Goal: Information Seeking & Learning: Learn about a topic

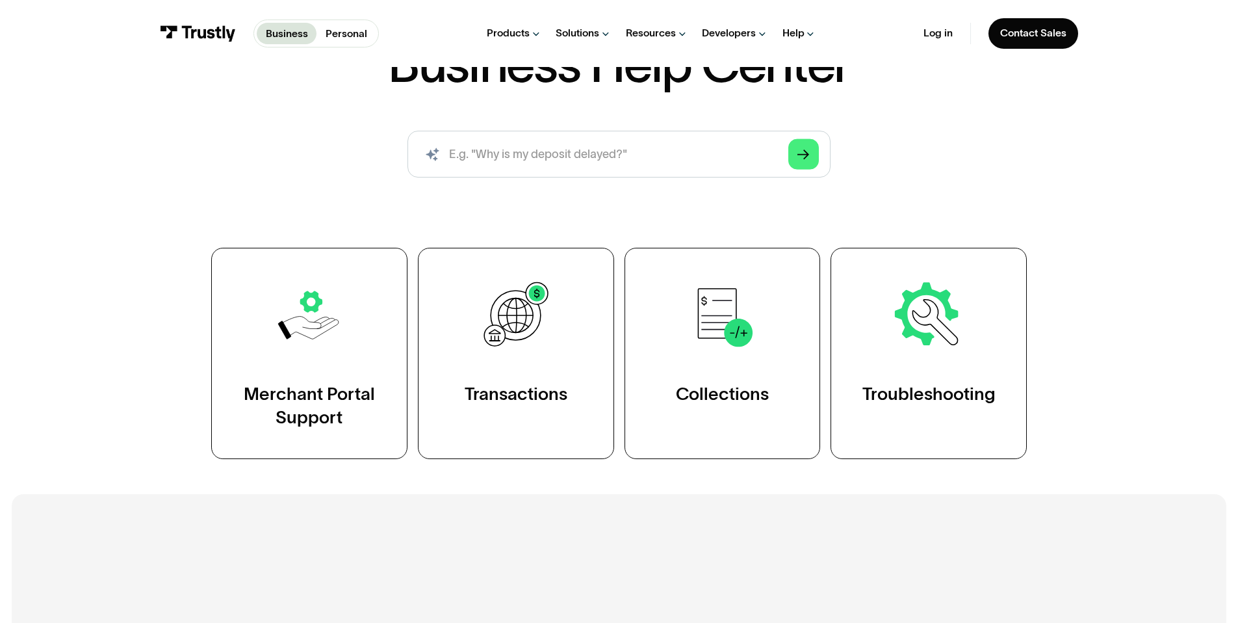
scroll to position [261, 0]
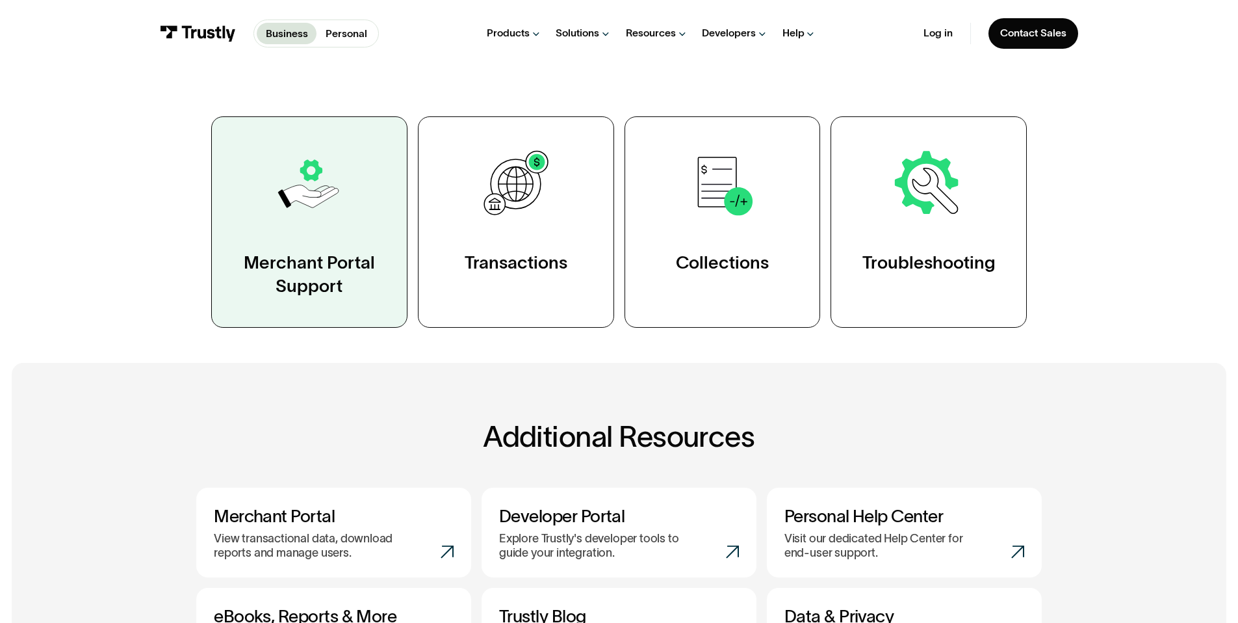
click at [311, 260] on div "Merchant Portal Support" at bounding box center [309, 274] width 136 height 47
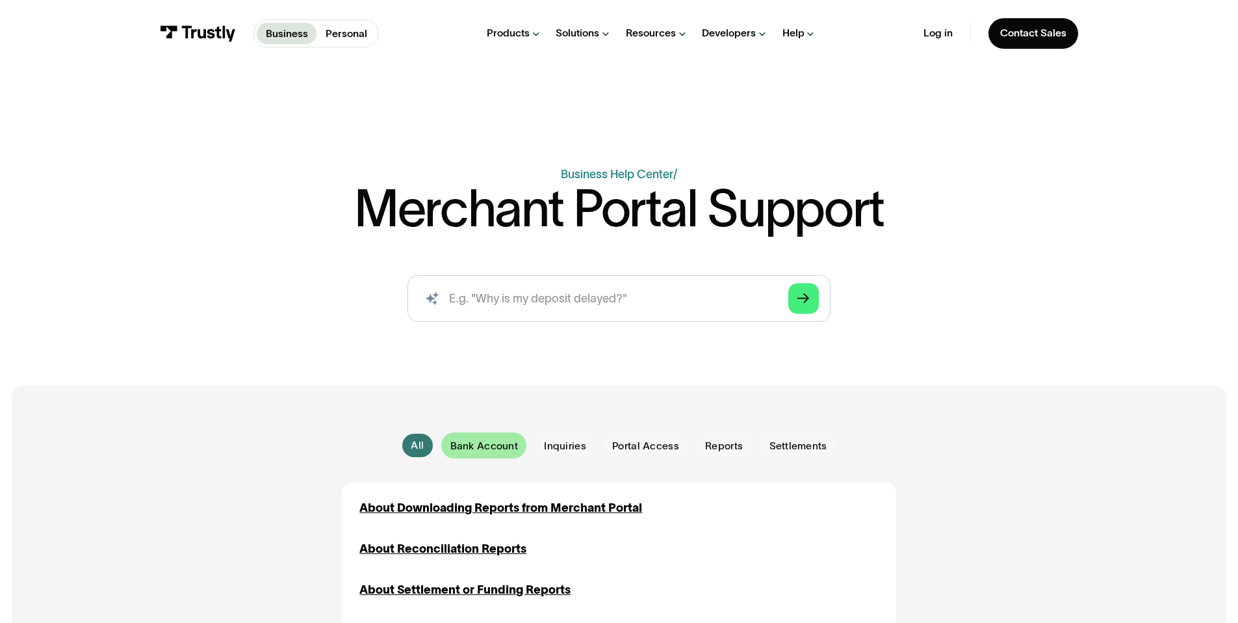
click at [479, 451] on span "Bank Account" at bounding box center [484, 446] width 68 height 14
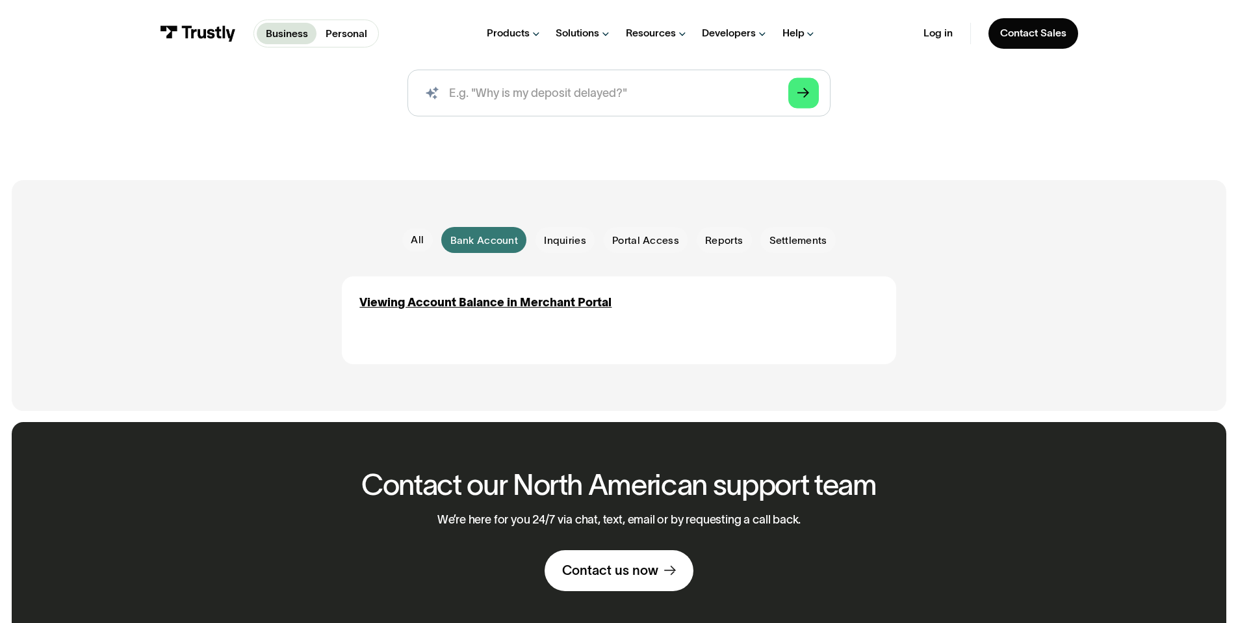
scroll to position [210, 0]
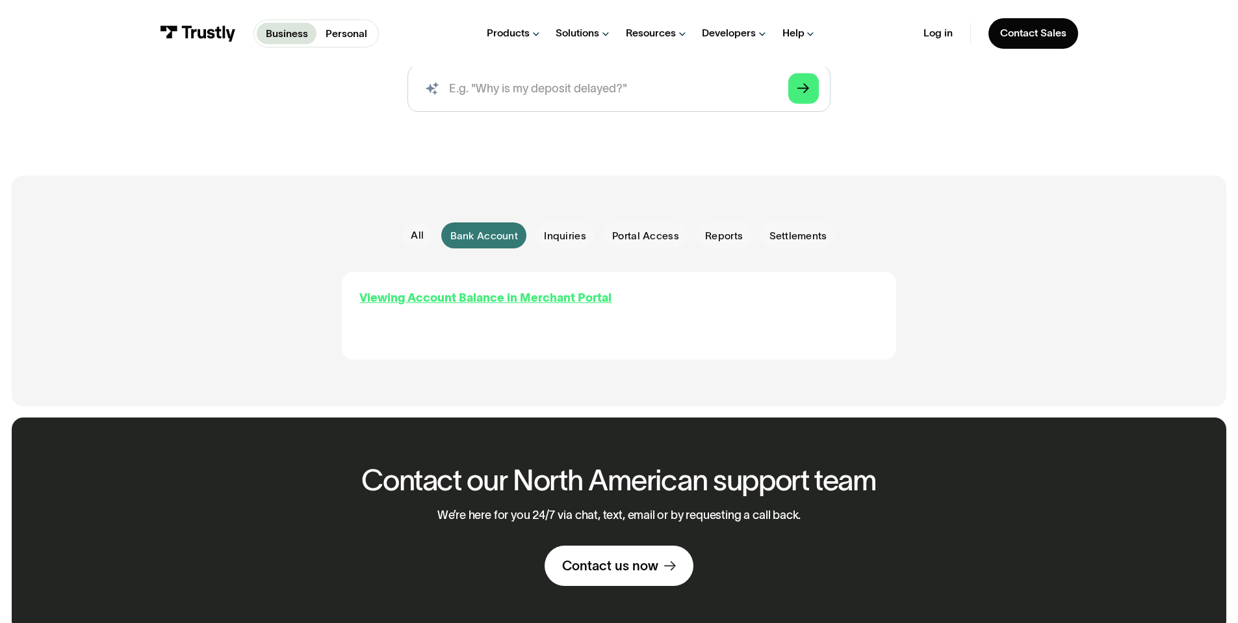
click at [487, 302] on div "Viewing Account Balance in Merchant Portal" at bounding box center [485, 298] width 252 height 18
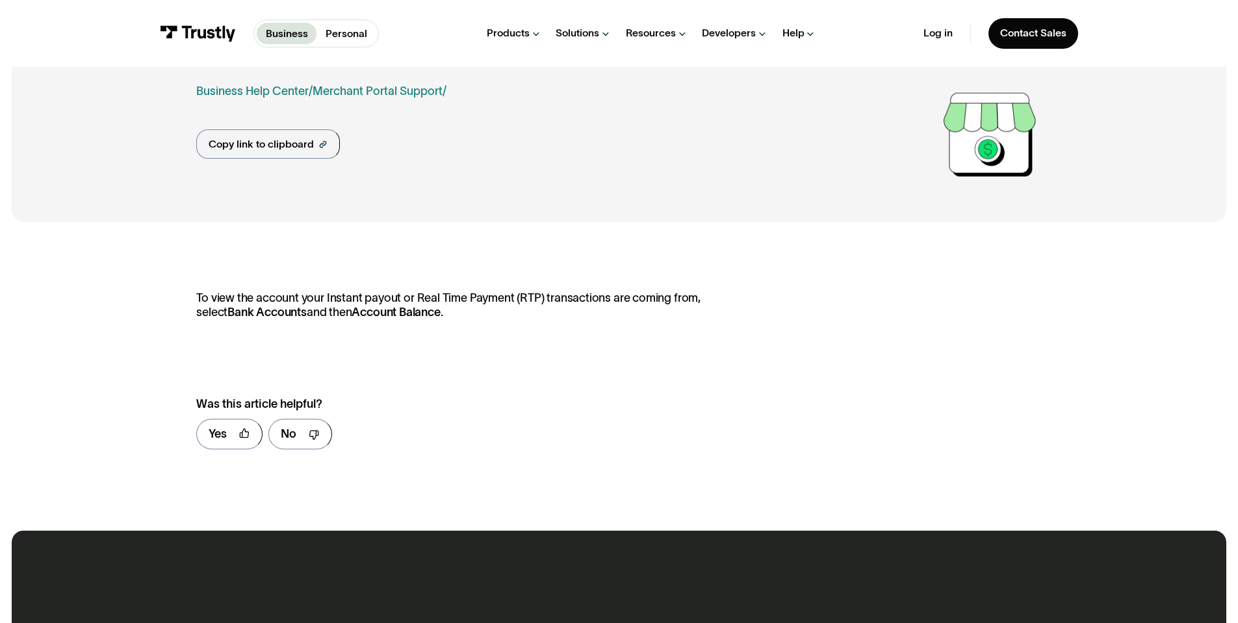
scroll to position [112, 0]
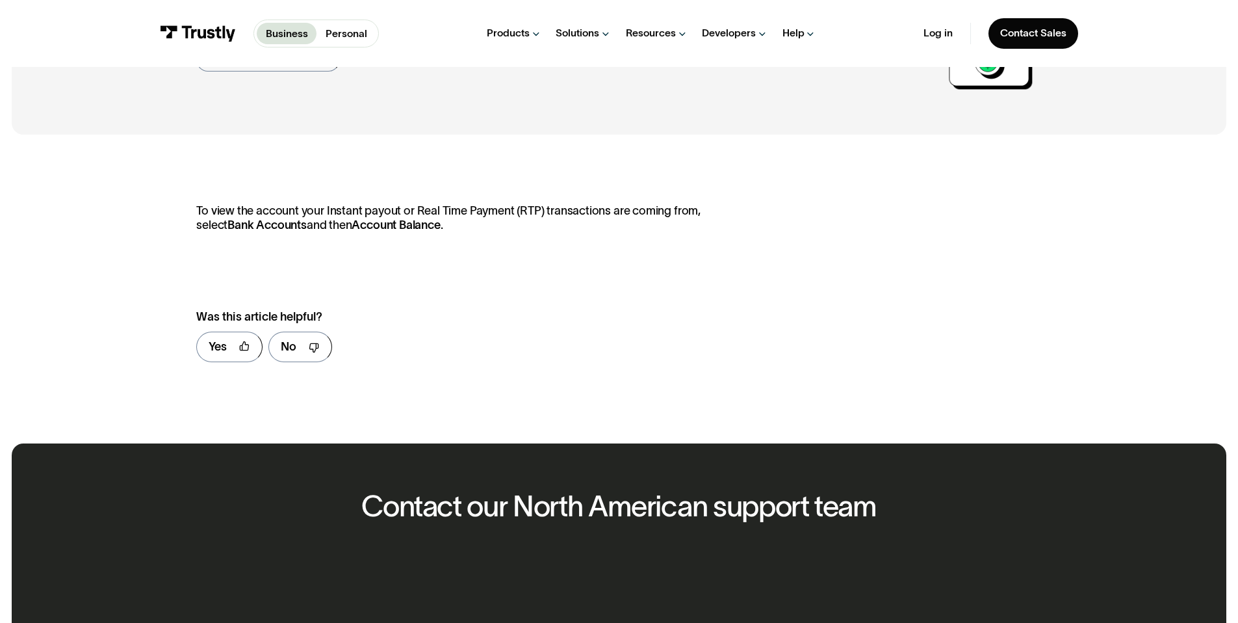
click at [669, 207] on p "To view the account your Instant payout or Real Time Payment (RTP) transactions…" at bounding box center [468, 218] width 544 height 28
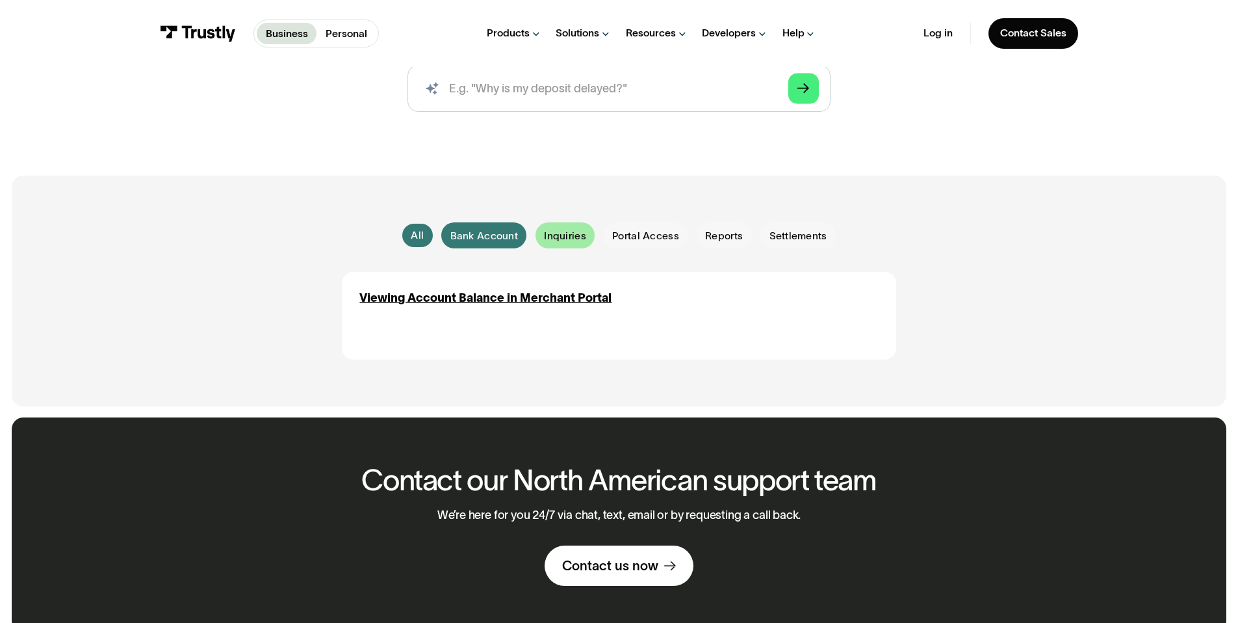
click at [551, 232] on span "Inquiries" at bounding box center [565, 236] width 42 height 14
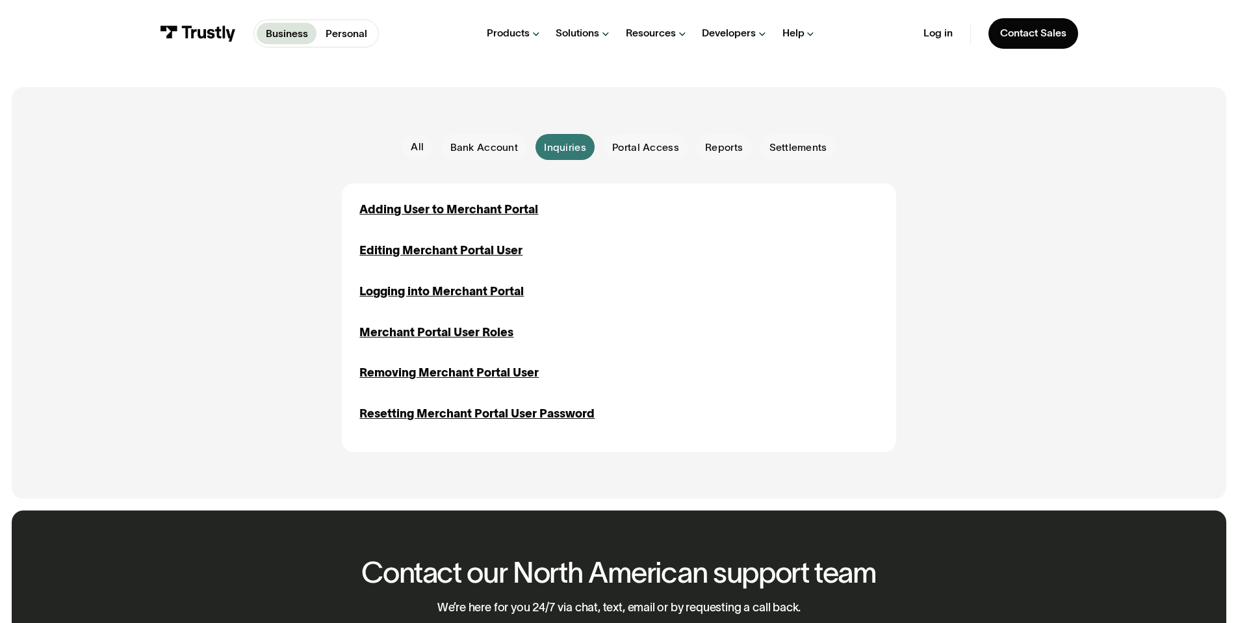
scroll to position [302, 0]
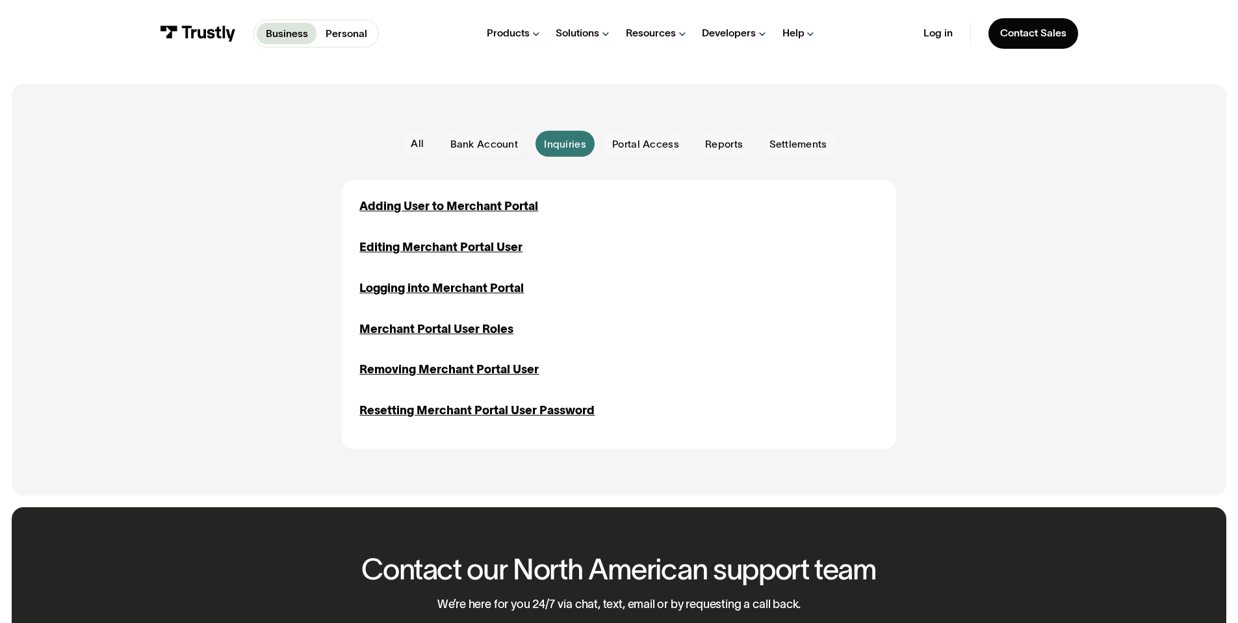
click at [409, 157] on div "All All Bank Account Bank Account Inquiries Inquiries Portal Access Portal Acce…" at bounding box center [619, 144] width 434 height 26
click at [426, 142] on link "All" at bounding box center [417, 143] width 31 height 23
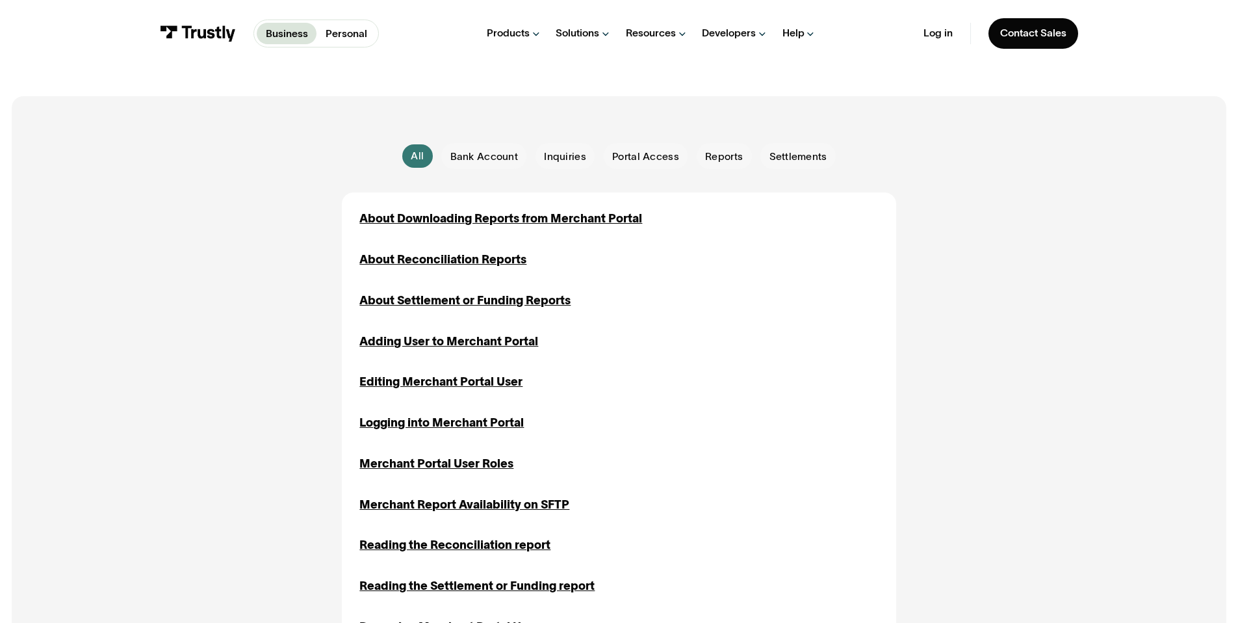
scroll to position [0, 0]
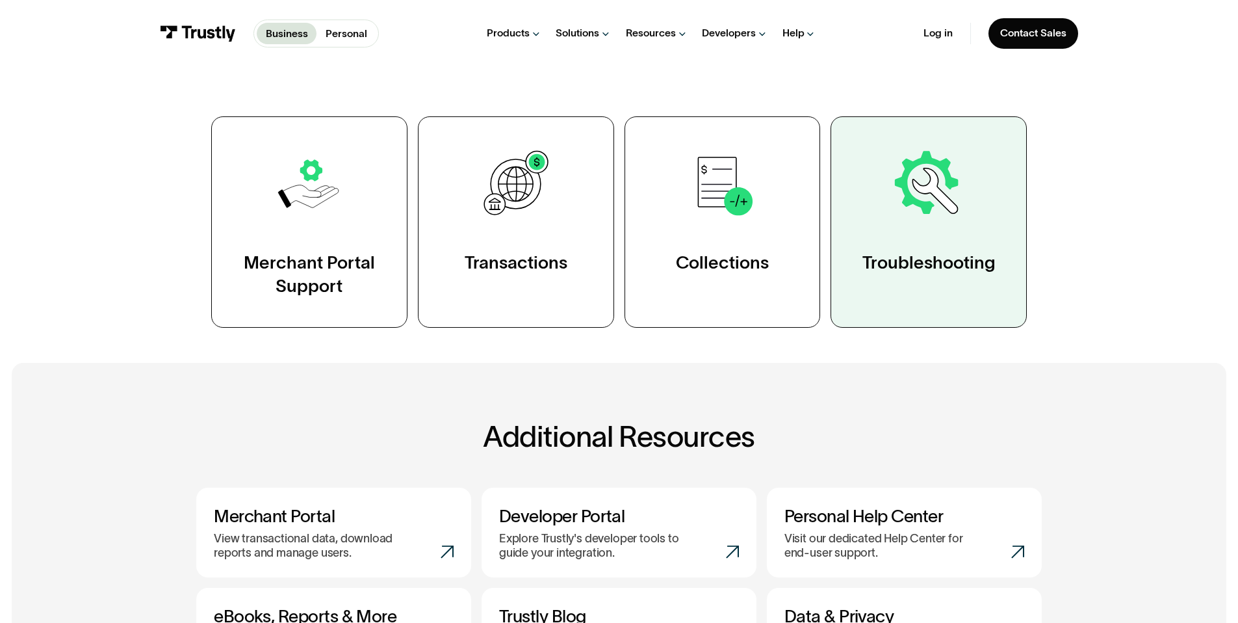
click at [987, 291] on link "Troubleshooting" at bounding box center [929, 221] width 196 height 211
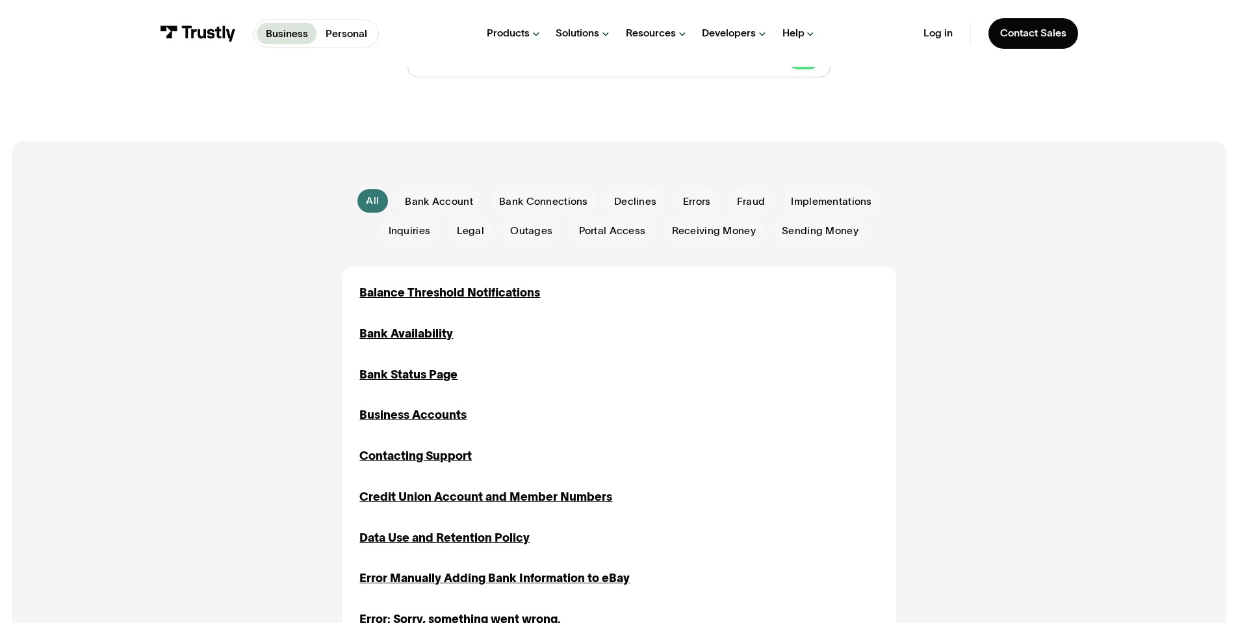
scroll to position [274, 0]
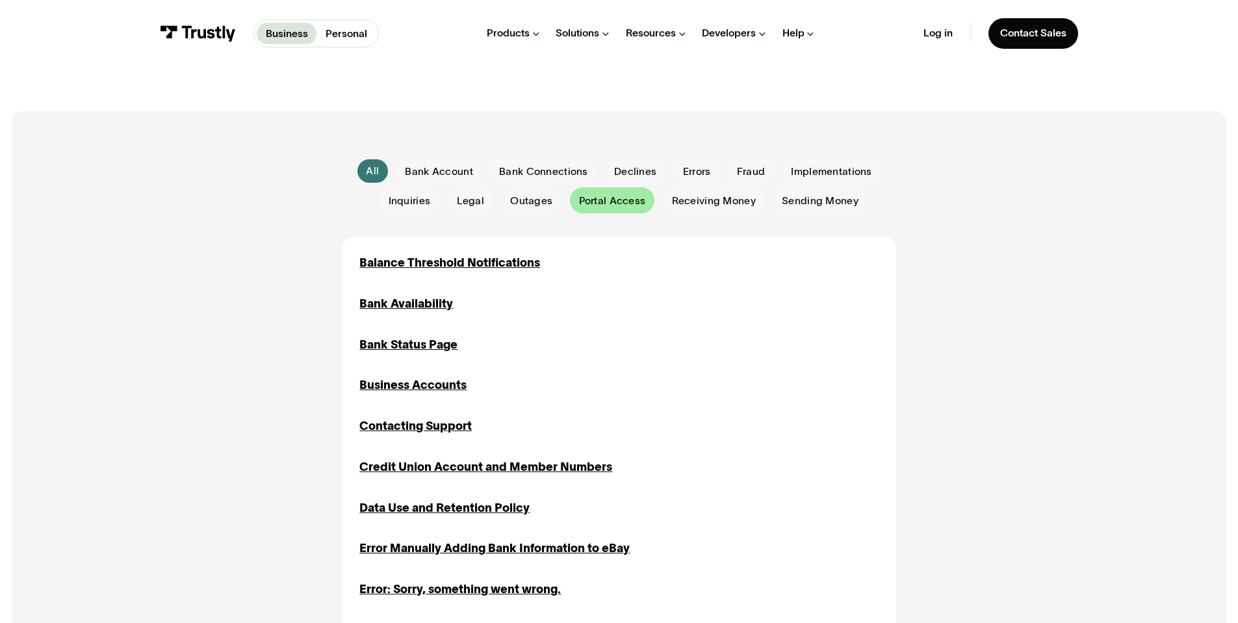
click at [626, 204] on span "Portal Access" at bounding box center [612, 201] width 67 height 14
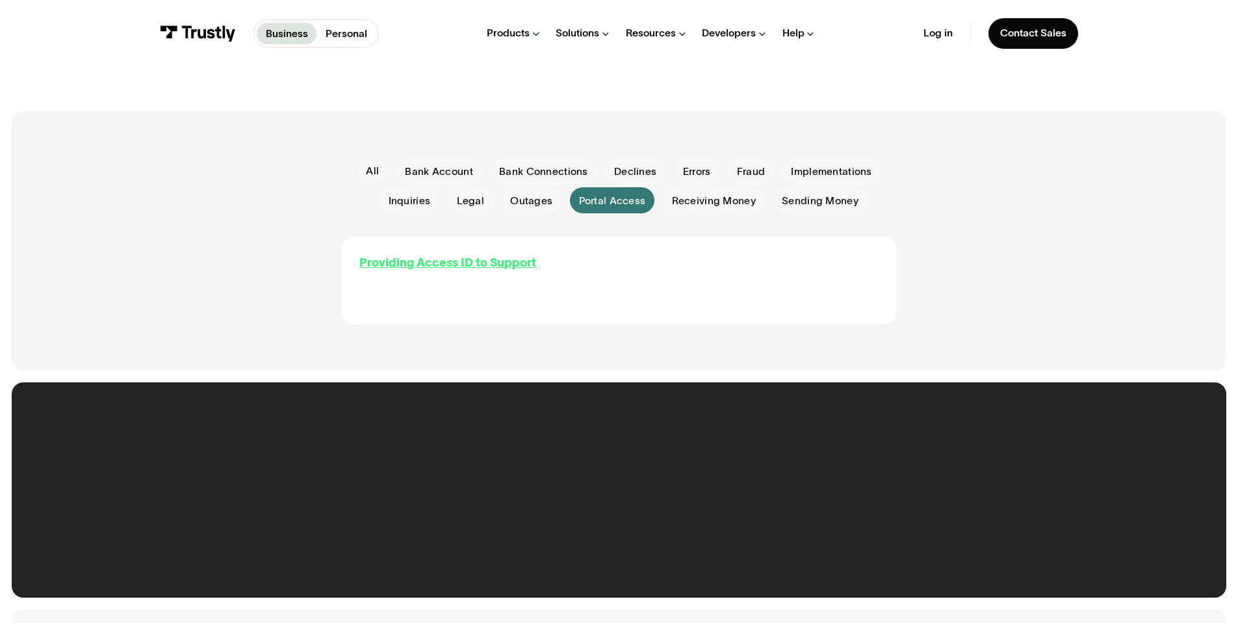
click at [454, 261] on div "Providing Access ID to Support" at bounding box center [447, 263] width 177 height 18
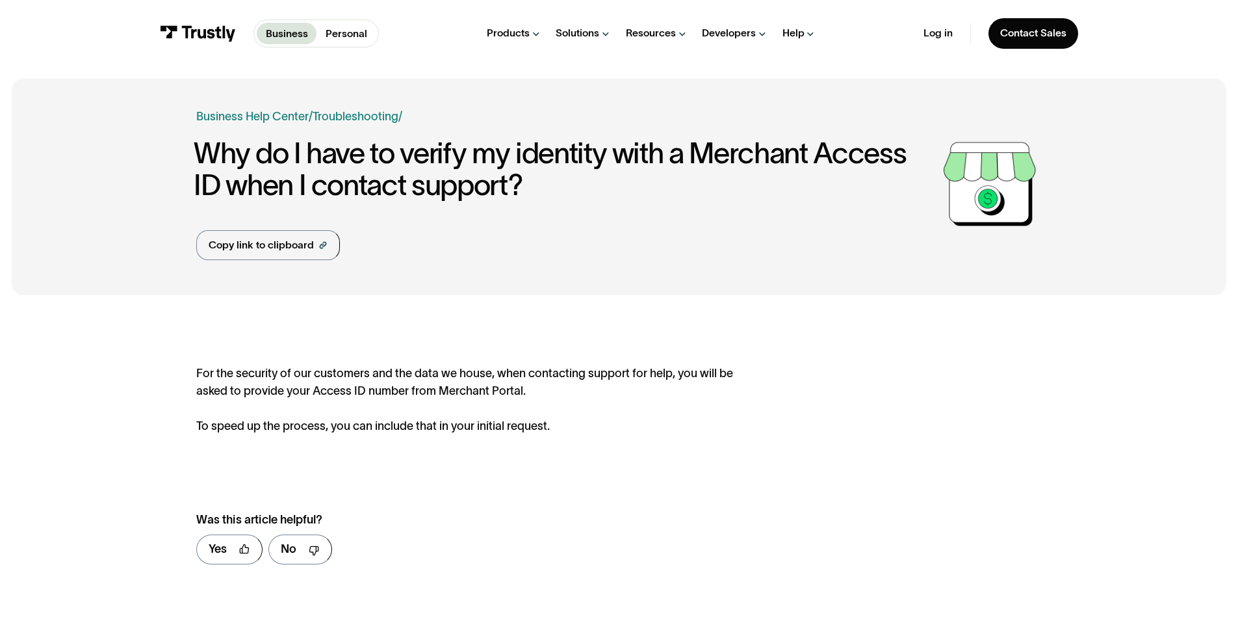
click at [521, 390] on div "For the security of our customers and the data we house, when contacting suppor…" at bounding box center [468, 400] width 544 height 70
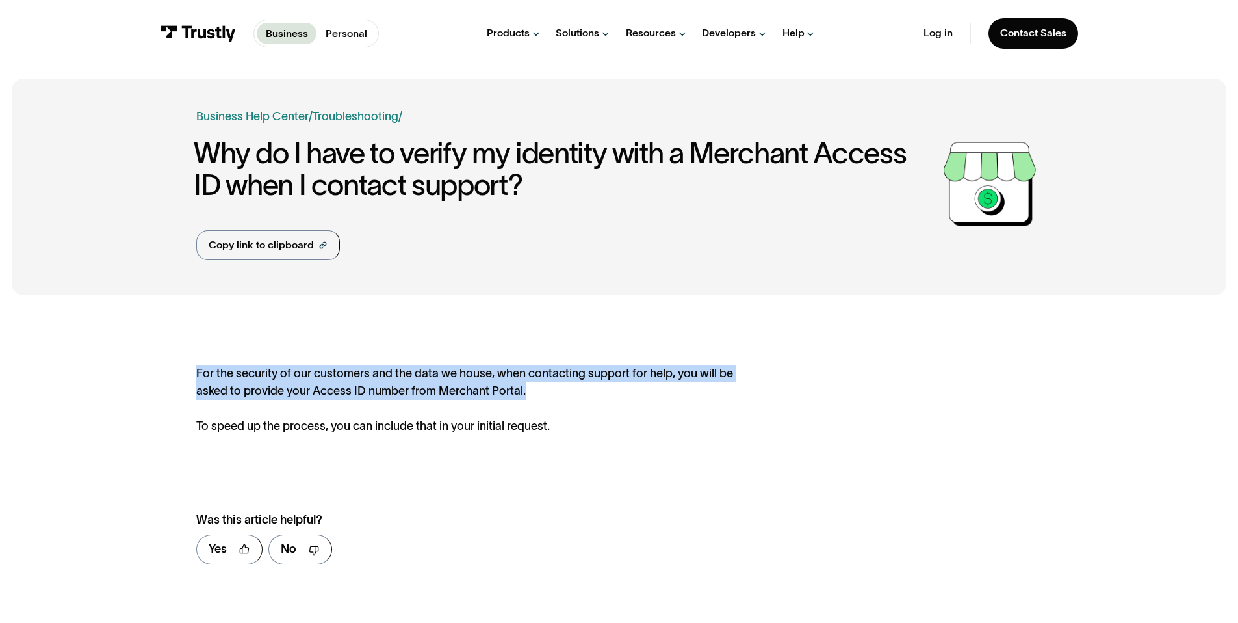
drag, startPoint x: 475, startPoint y: 393, endPoint x: 175, endPoint y: 372, distance: 300.4
click at [175, 372] on div "**********" at bounding box center [619, 471] width 1215 height 328
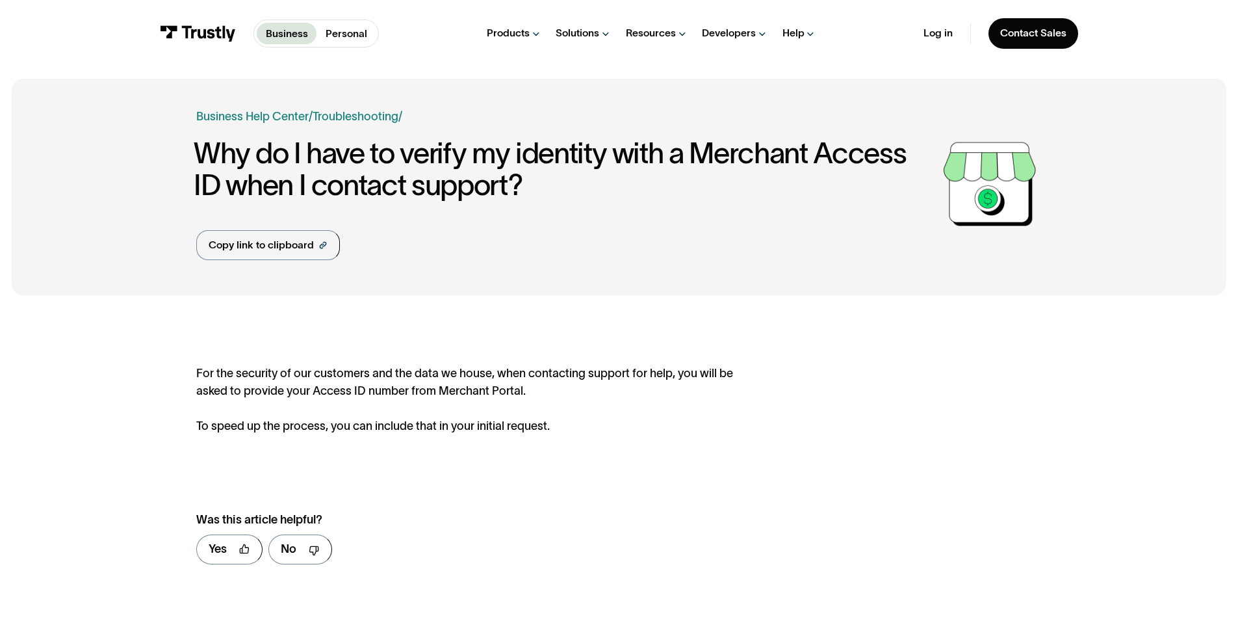
drag, startPoint x: 960, startPoint y: 396, endPoint x: 616, endPoint y: 309, distance: 354.7
click at [959, 396] on div "**********" at bounding box center [618, 470] width 845 height 211
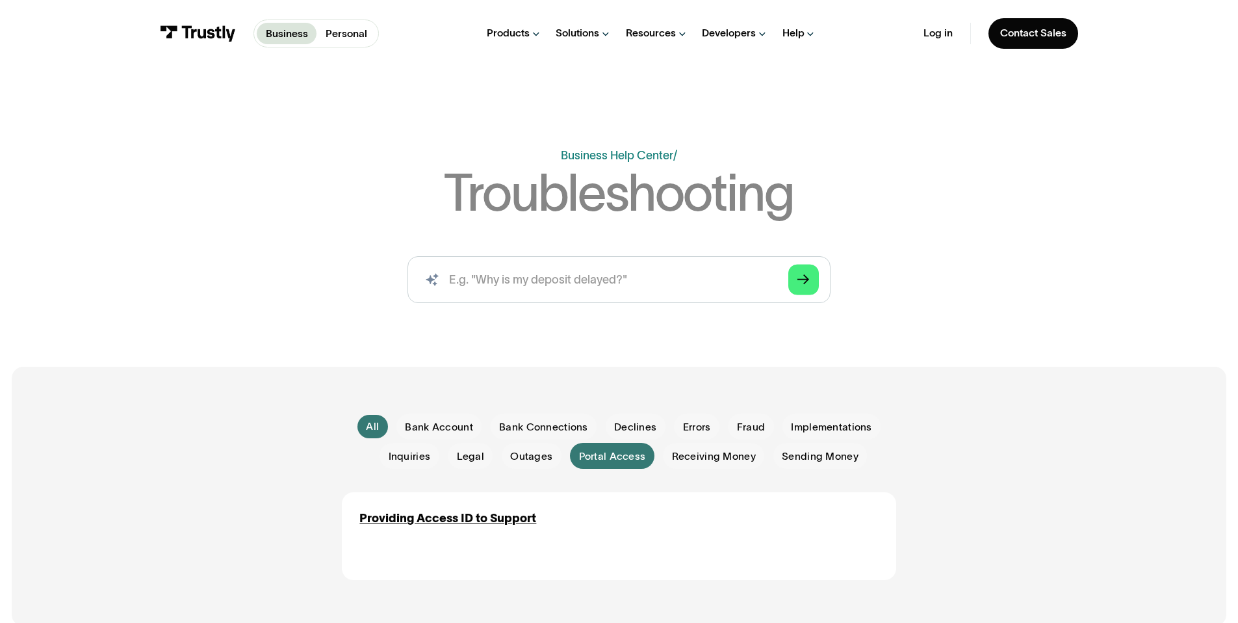
scroll to position [16, 0]
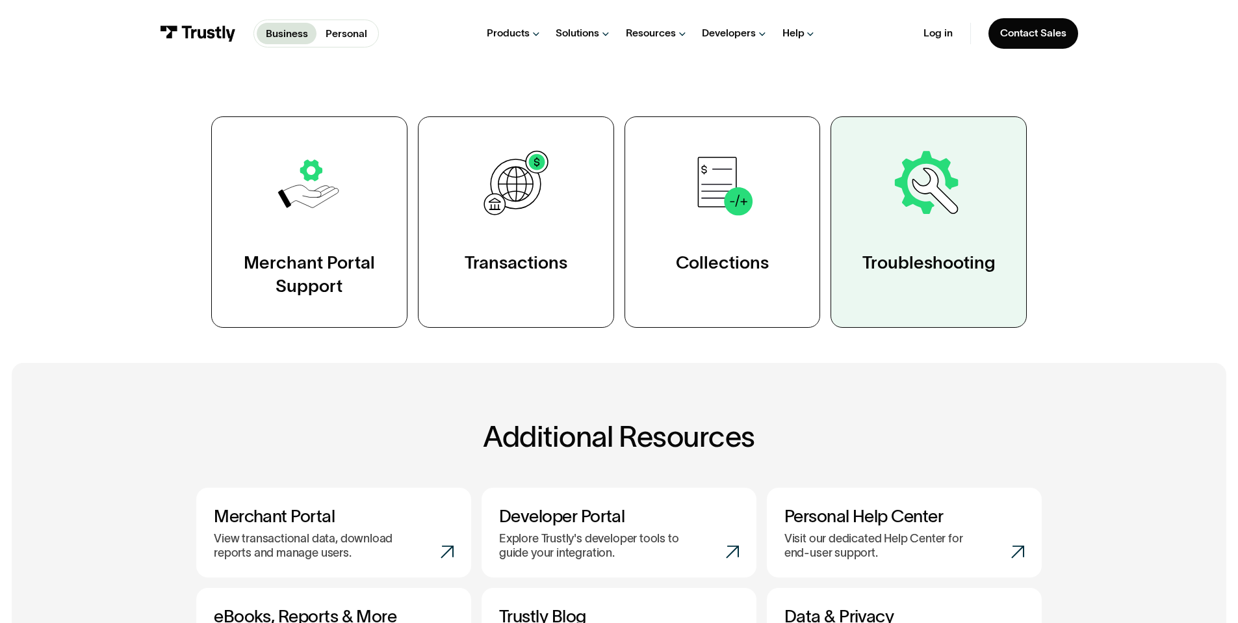
click at [912, 290] on link "Troubleshooting" at bounding box center [929, 221] width 196 height 211
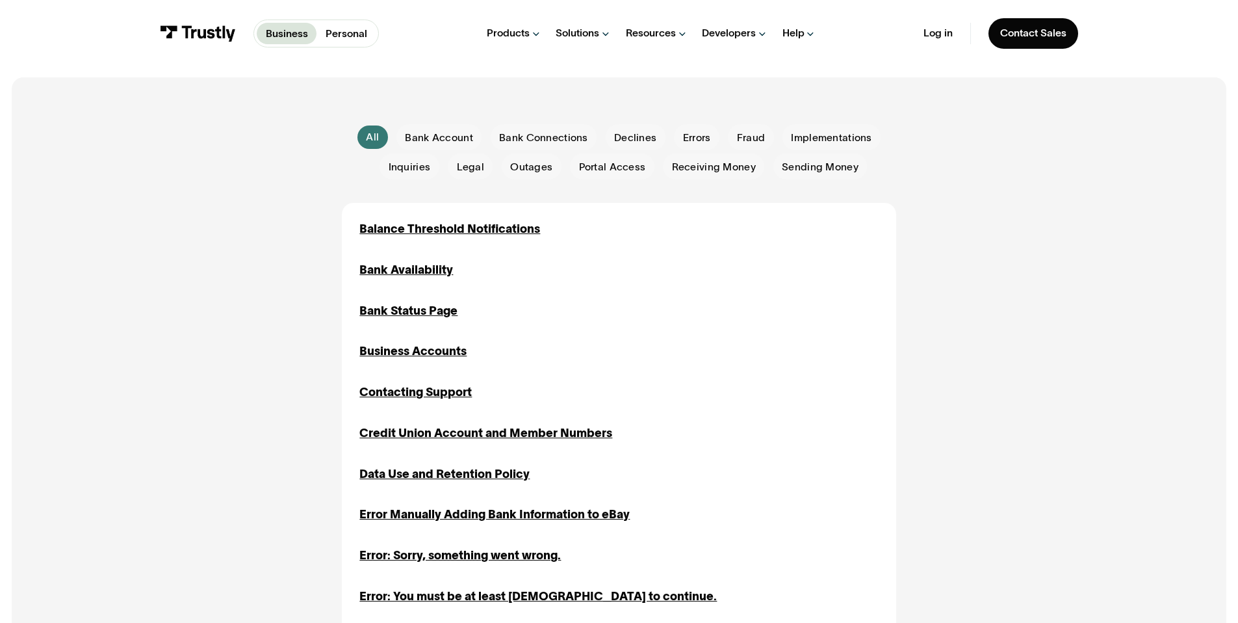
scroll to position [138, 0]
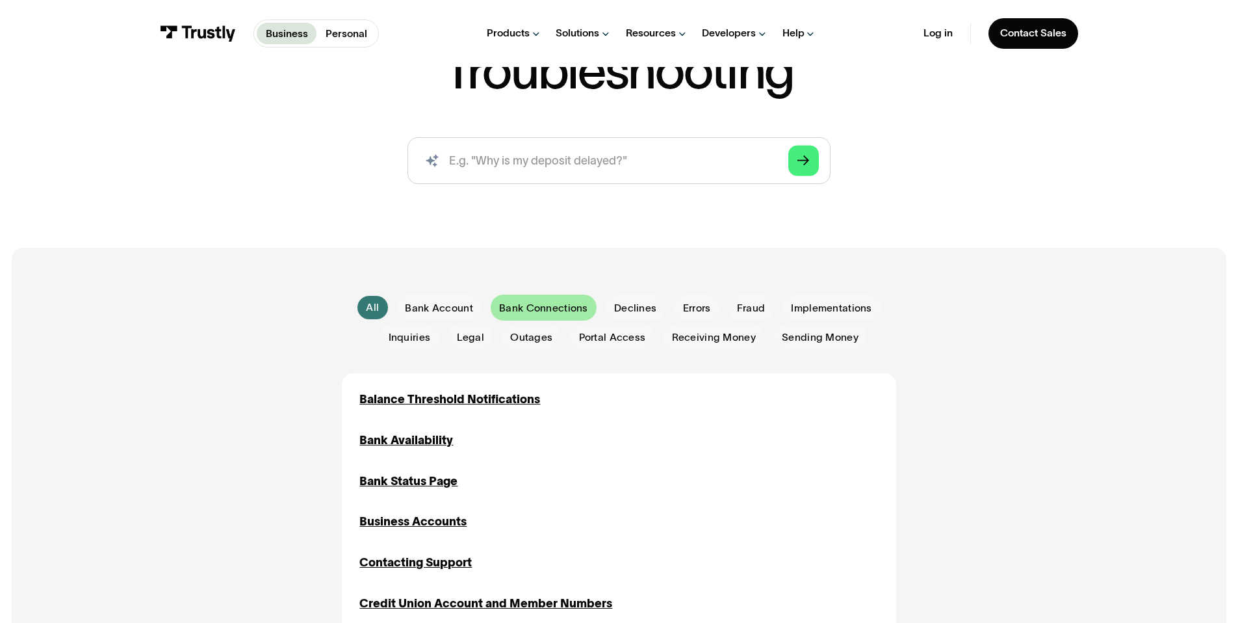
click at [547, 311] on span "Bank Connections" at bounding box center [543, 308] width 88 height 14
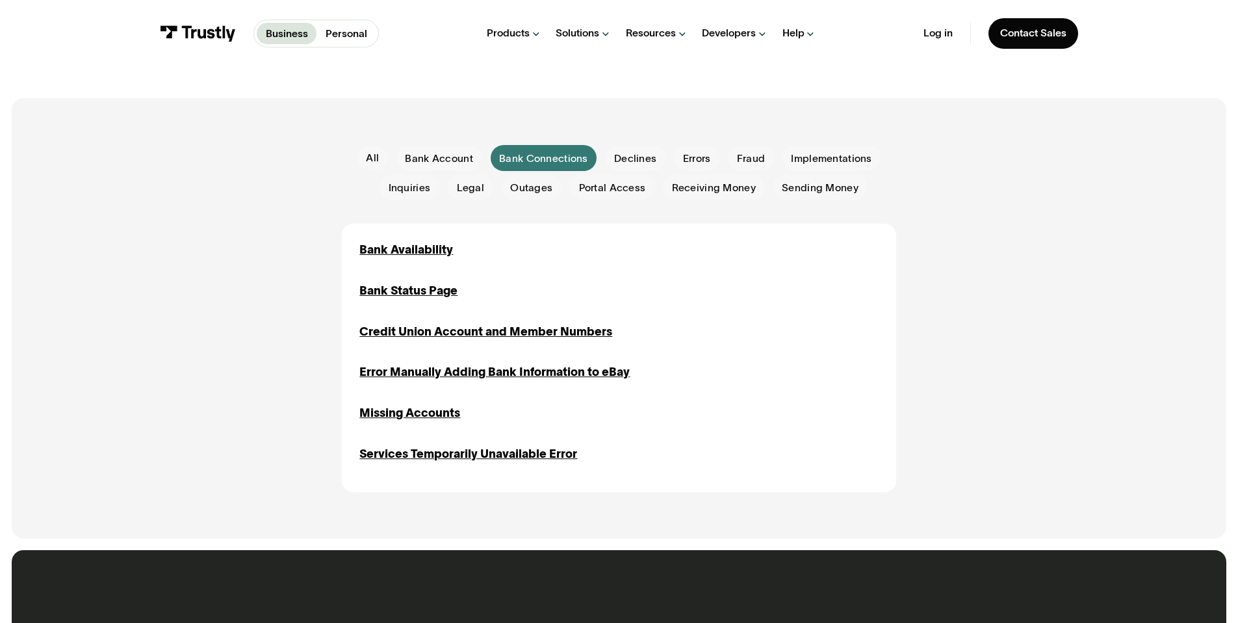
scroll to position [289, 0]
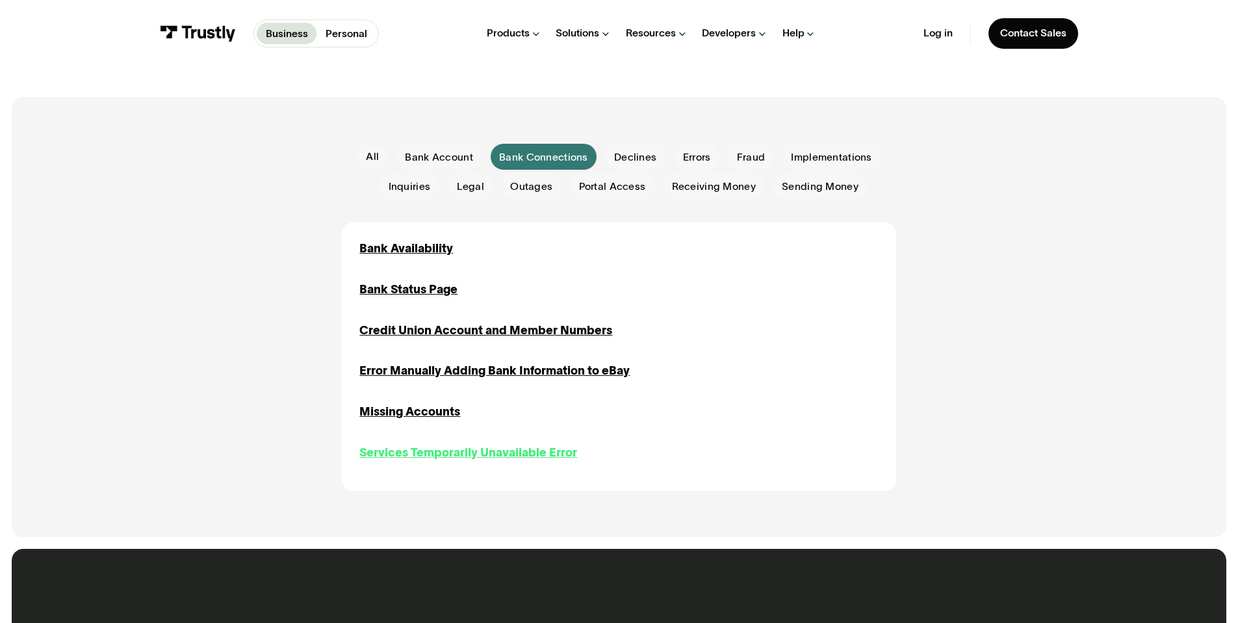
click at [443, 450] on div "Services Temporarily Unavailable Error" at bounding box center [468, 453] width 218 height 18
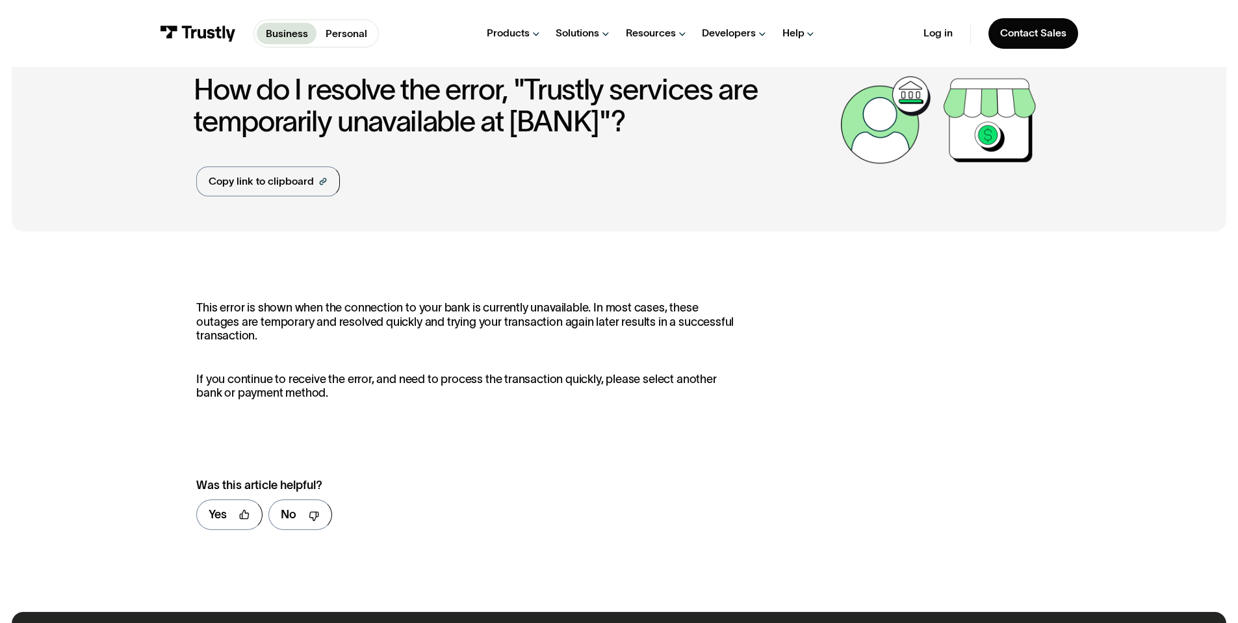
scroll to position [74, 0]
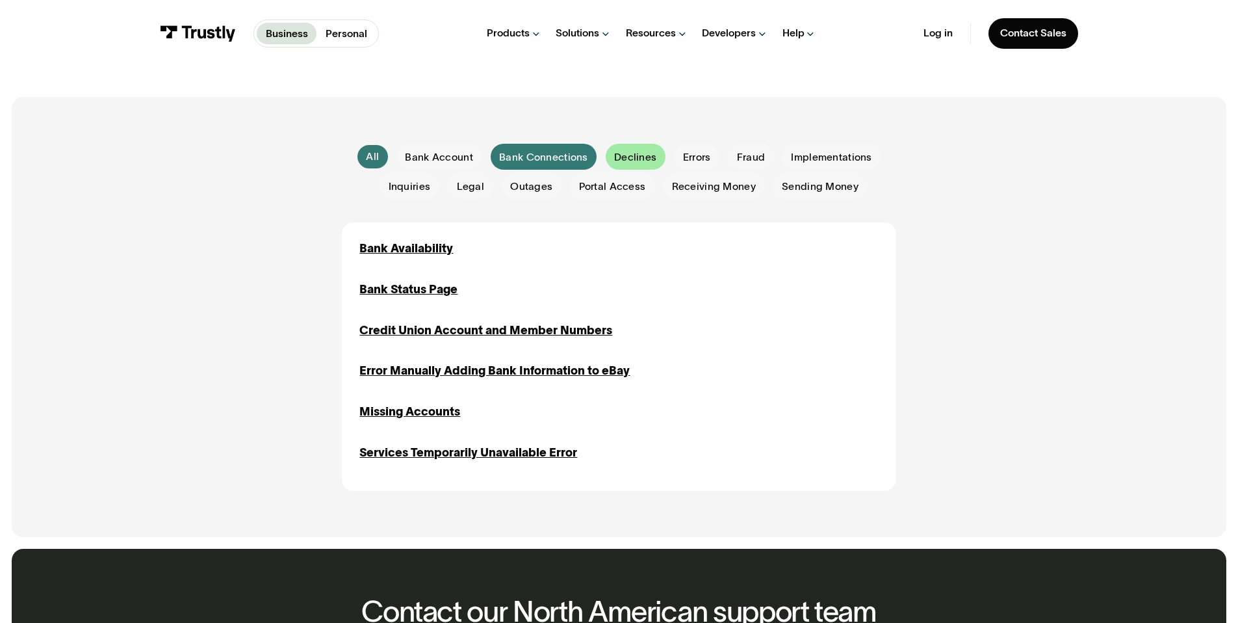
click at [642, 159] on span "Declines" at bounding box center [635, 157] width 42 height 14
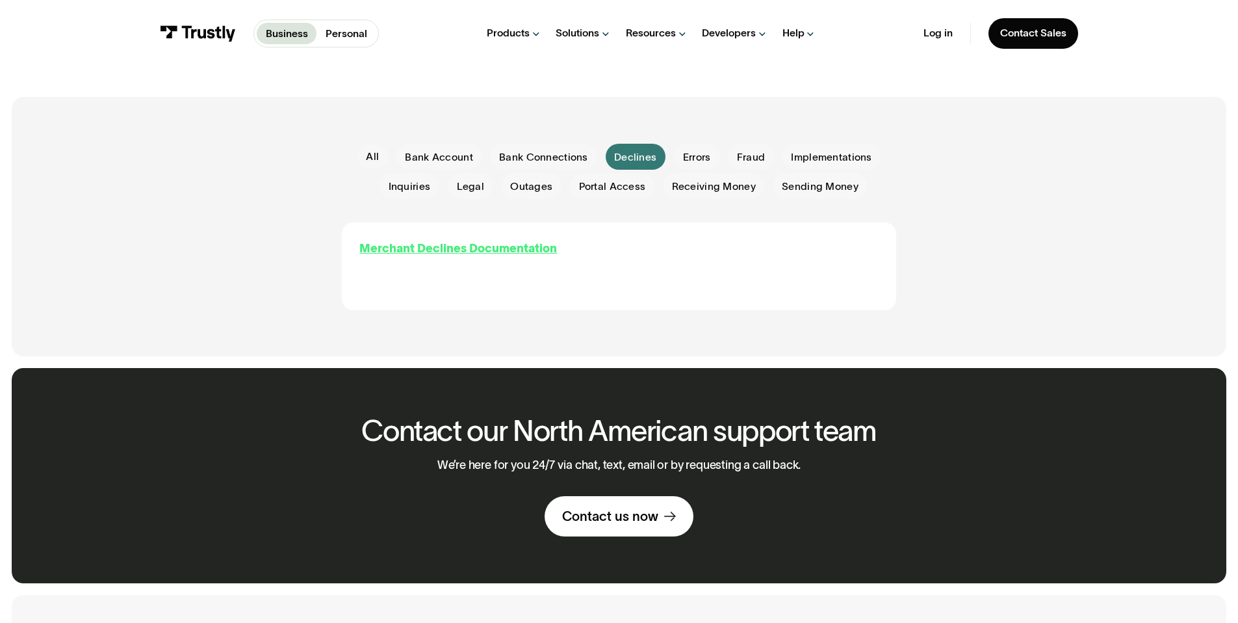
click at [451, 246] on div "Merchant Declines Documentation" at bounding box center [458, 249] width 198 height 18
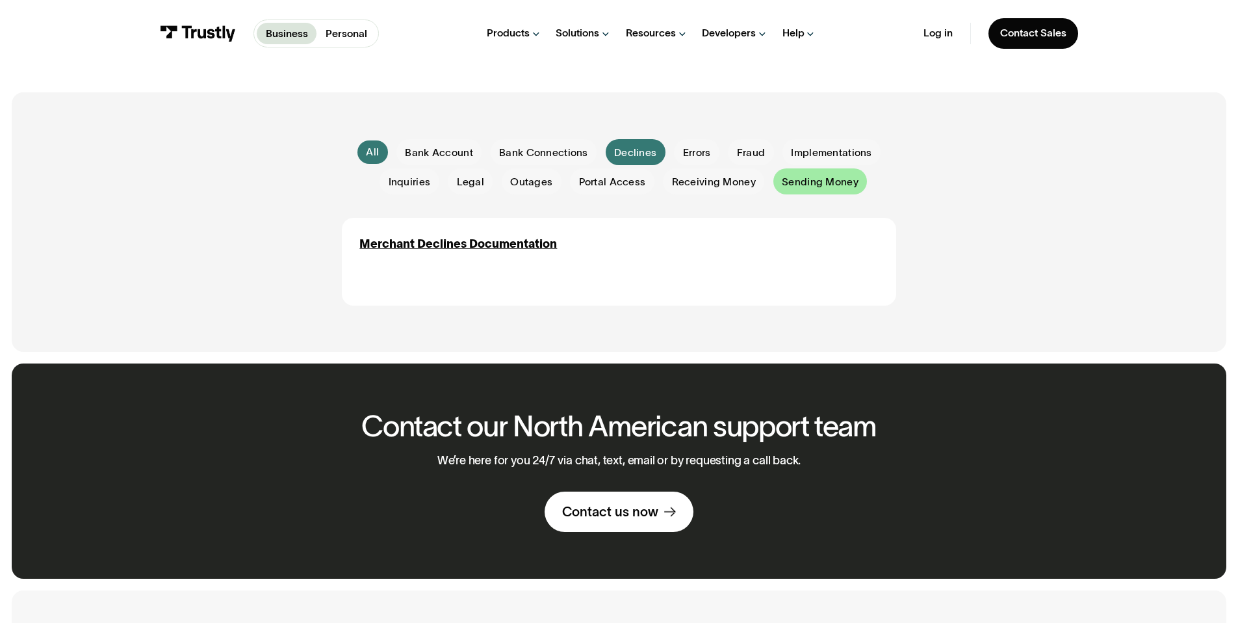
scroll to position [306, 0]
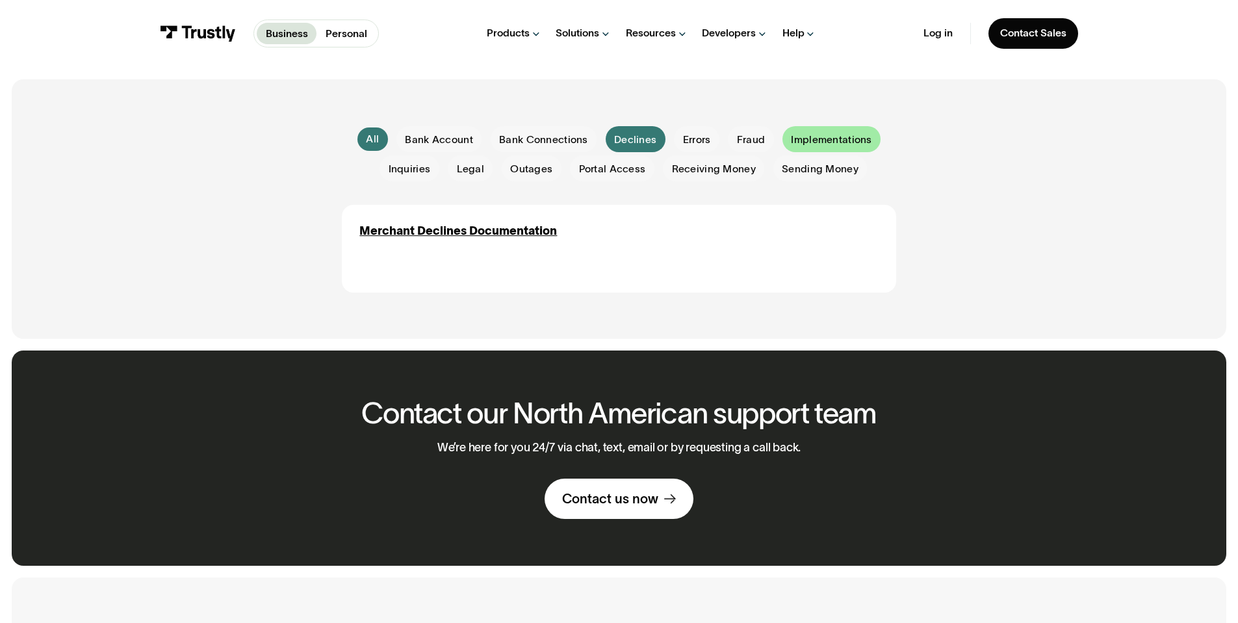
click at [839, 149] on div "Email Form" at bounding box center [832, 139] width 98 height 26
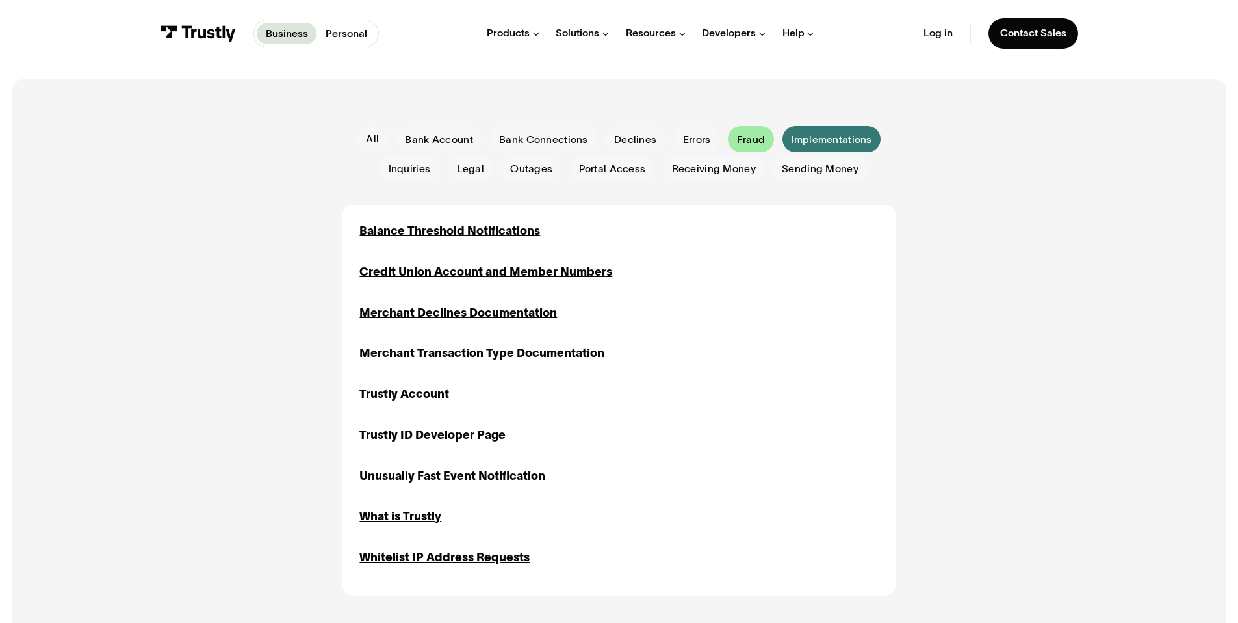
click at [762, 140] on span "Fraud" at bounding box center [751, 140] width 28 height 14
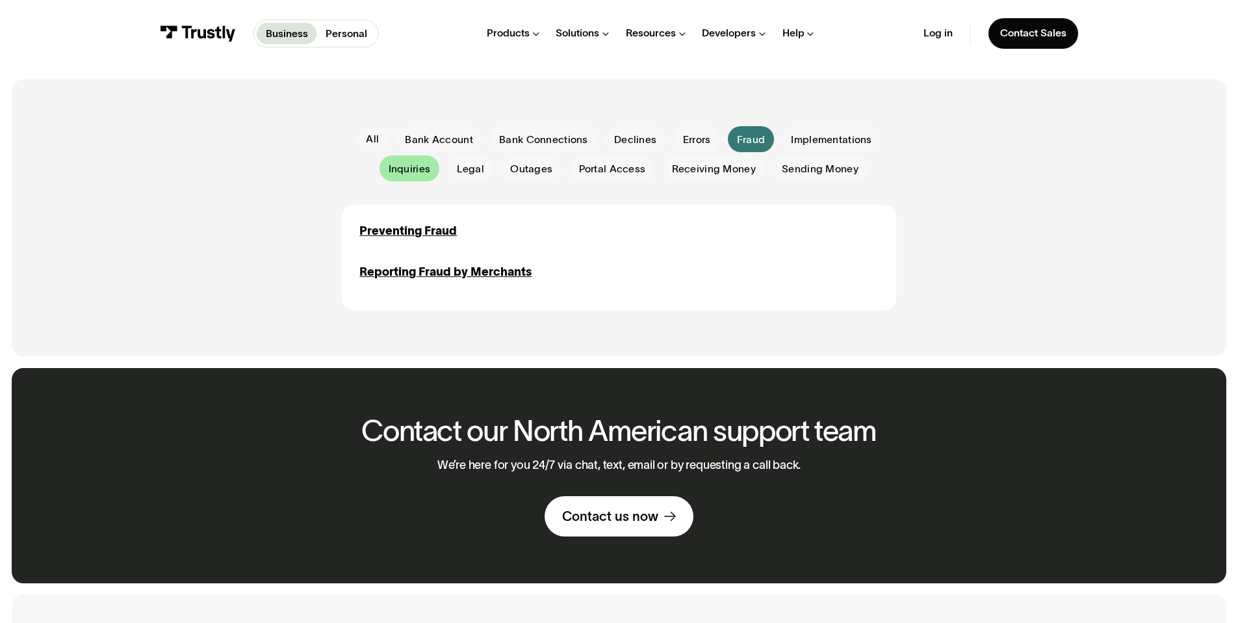
click at [420, 173] on span "Inquiries" at bounding box center [410, 169] width 42 height 14
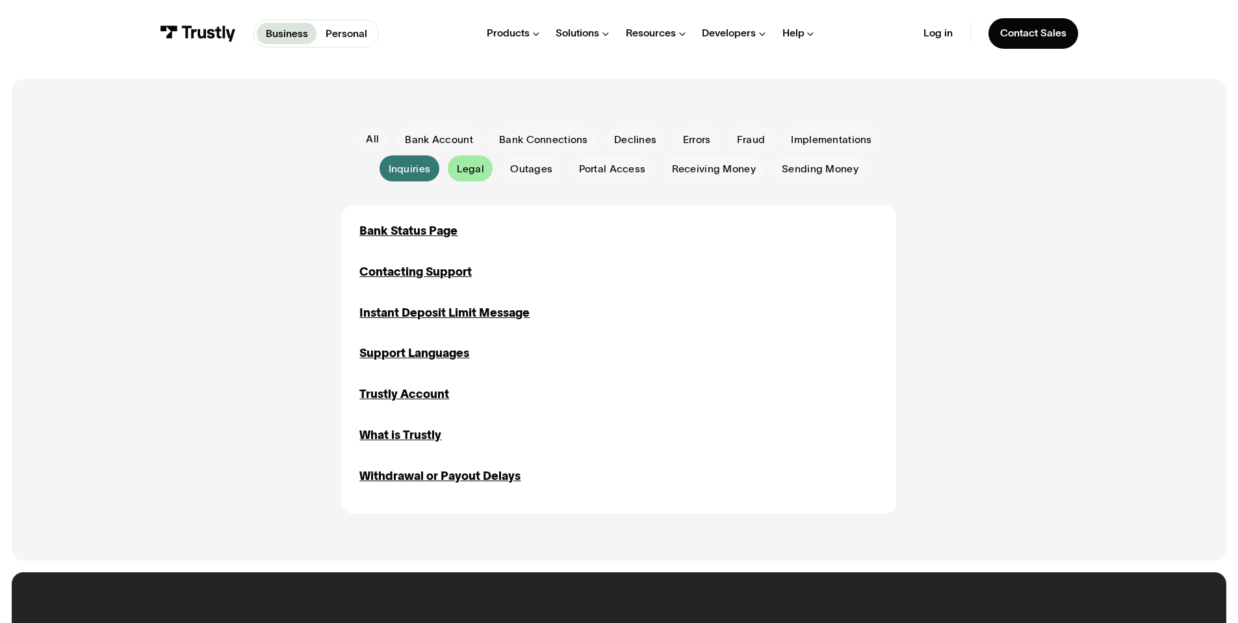
click at [472, 166] on span "Legal" at bounding box center [470, 169] width 27 height 14
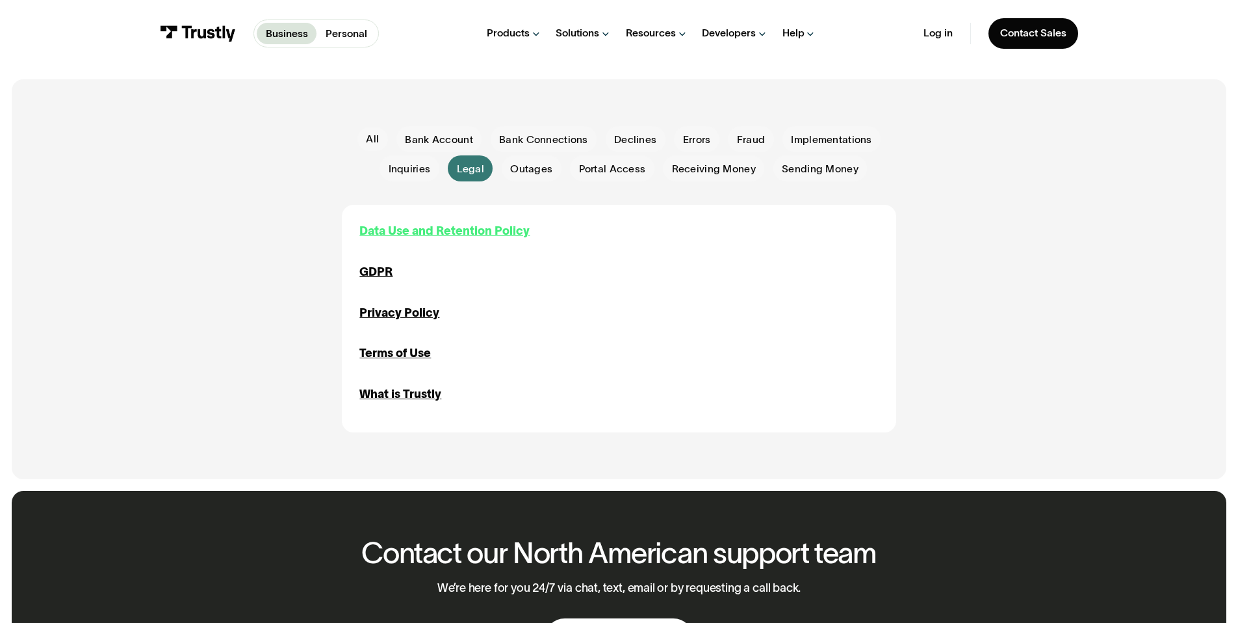
click at [407, 232] on div "Data Use and Retention Policy" at bounding box center [444, 231] width 170 height 18
click at [370, 140] on div "All" at bounding box center [372, 139] width 13 height 14
